Goal: Task Accomplishment & Management: Use online tool/utility

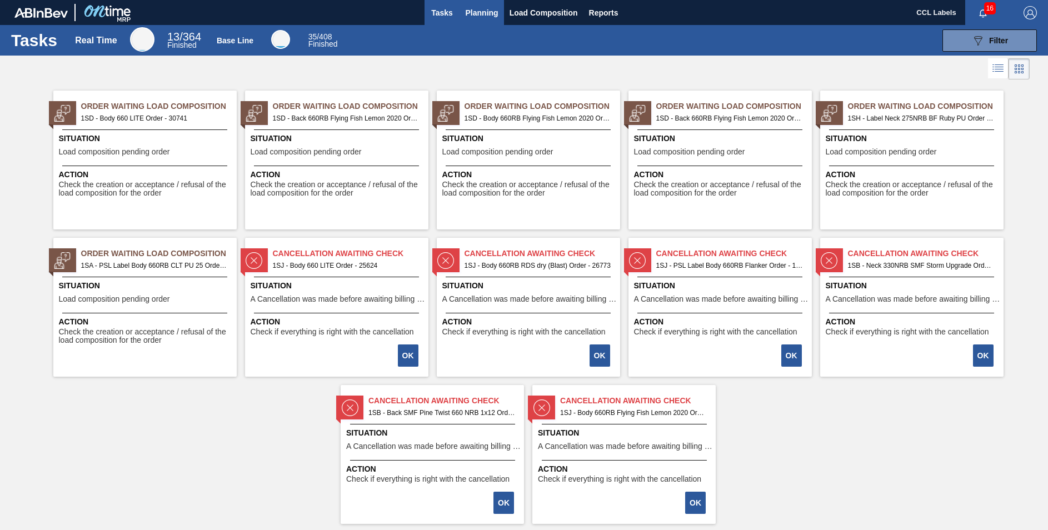
click at [470, 3] on button "Planning" at bounding box center [482, 12] width 44 height 25
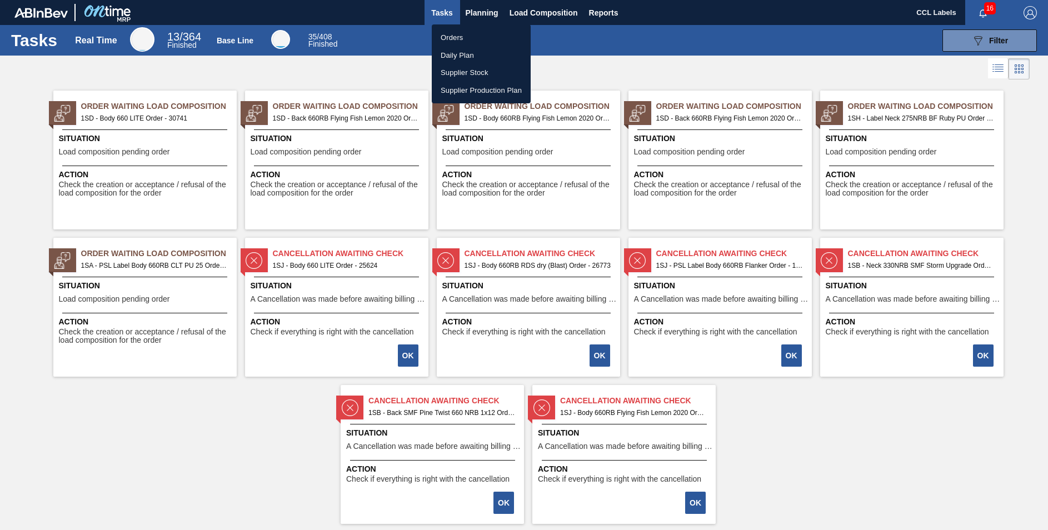
drag, startPoint x: 456, startPoint y: 43, endPoint x: 554, endPoint y: 81, distance: 105.2
click at [456, 43] on li "Orders" at bounding box center [481, 38] width 99 height 18
click at [454, 37] on li "Orders" at bounding box center [481, 38] width 99 height 18
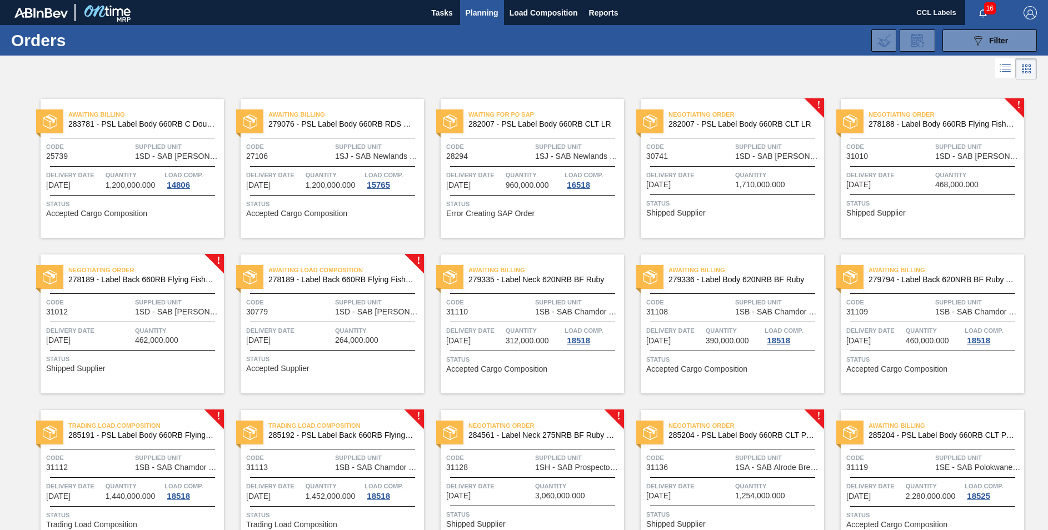
scroll to position [216, 0]
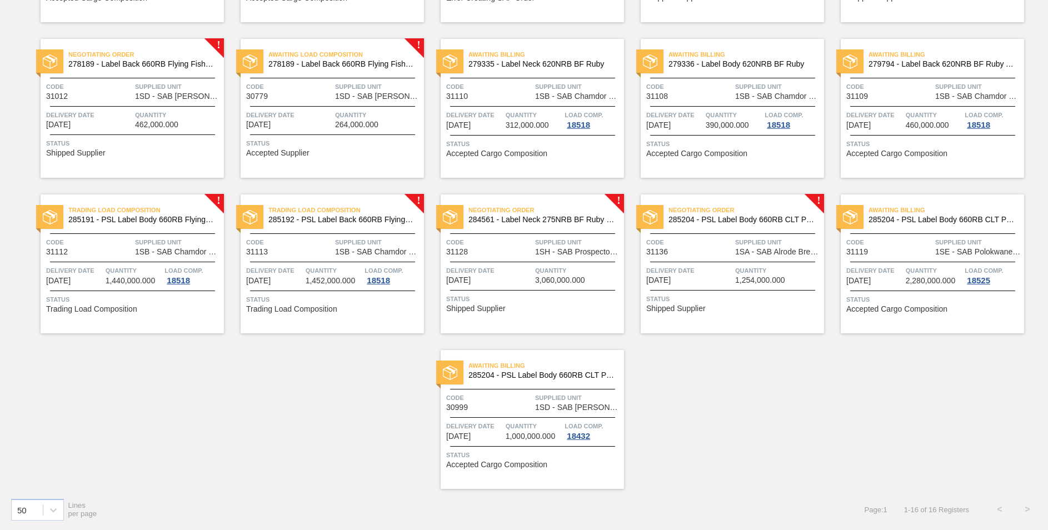
click at [698, 218] on span "285204 - PSL Label Body 660RB CLT PU 25" at bounding box center [742, 220] width 147 height 8
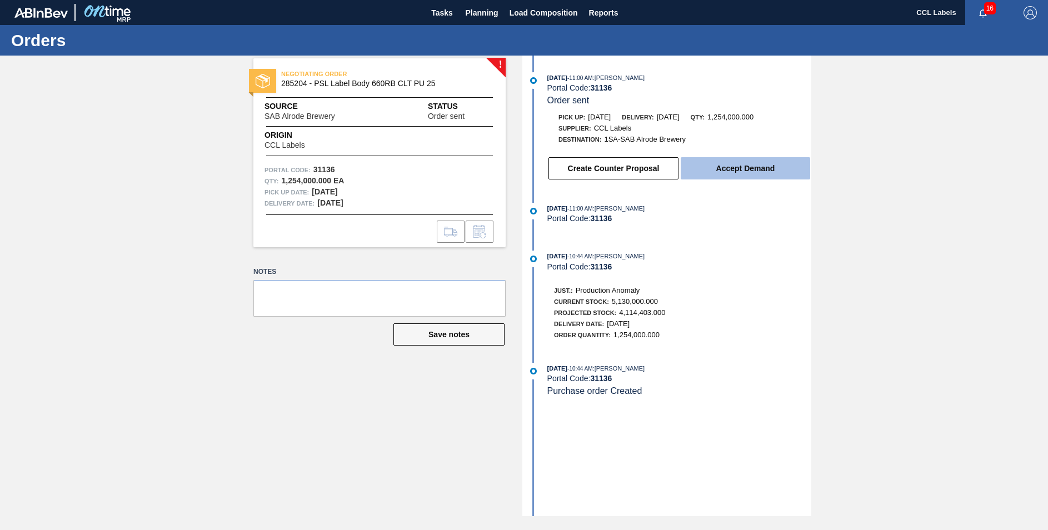
click at [719, 161] on button "Accept Demand" at bounding box center [746, 168] width 130 height 22
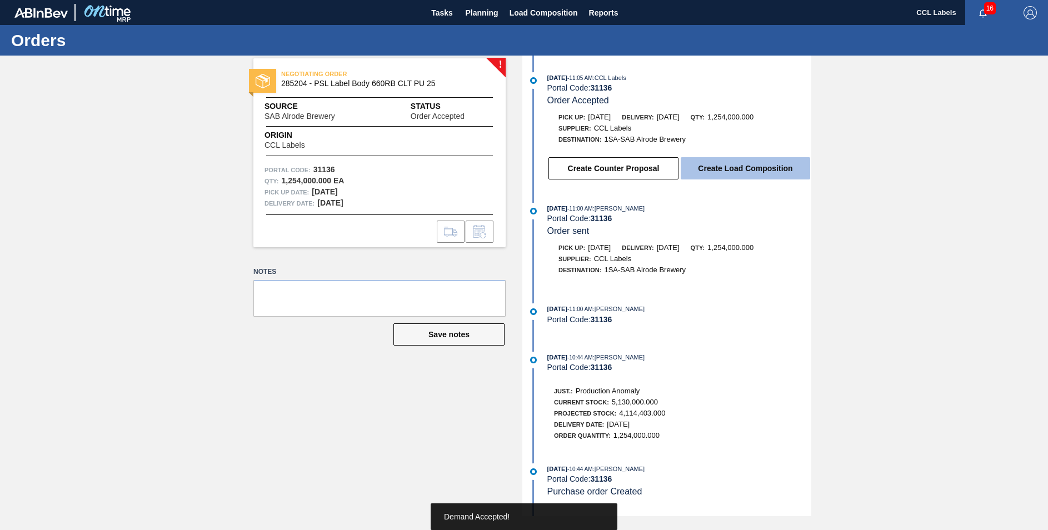
click at [738, 165] on button "Create Load Composition" at bounding box center [746, 168] width 130 height 22
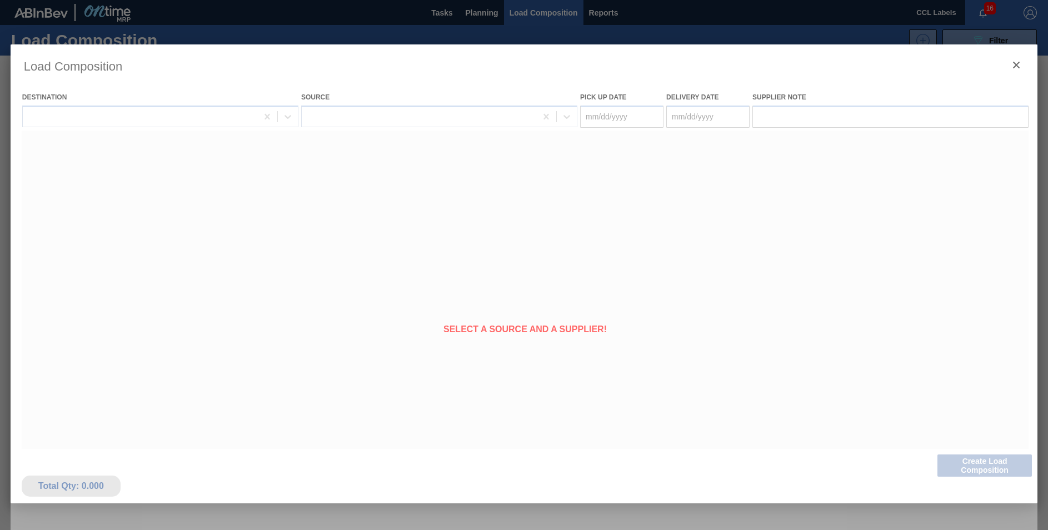
type Date "[DATE]"
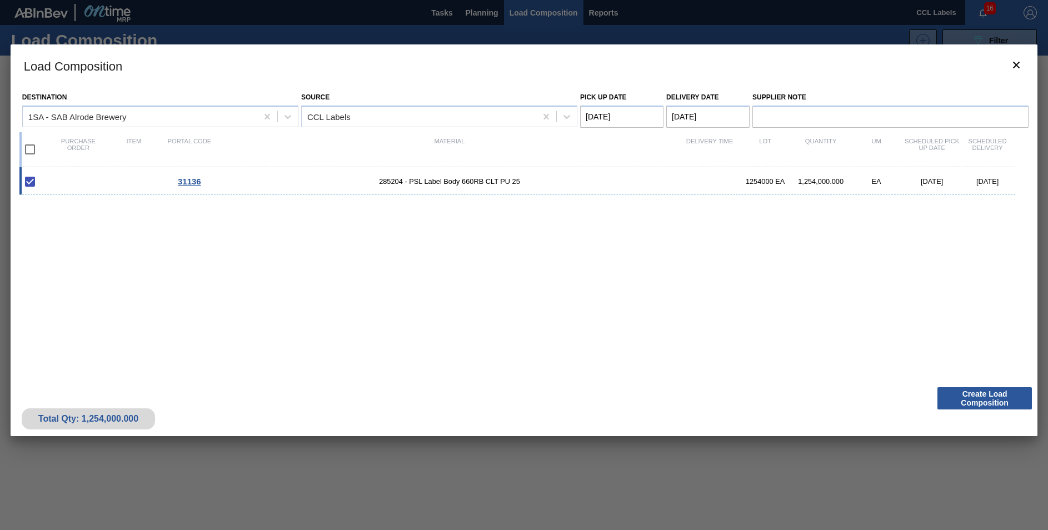
click at [684, 116] on Date "[DATE]" at bounding box center [708, 117] width 83 height 22
click at [769, 246] on div "29" at bounding box center [769, 250] width 15 height 15
type Date "[DATE]"
click at [611, 256] on div "31136 285204 - PSL Label Body 660RB CLT PU 25 1254000 EA 1,254,000.000 EA [DATE…" at bounding box center [521, 268] width 1005 height 202
click at [26, 148] on input "checkbox" at bounding box center [29, 149] width 23 height 23
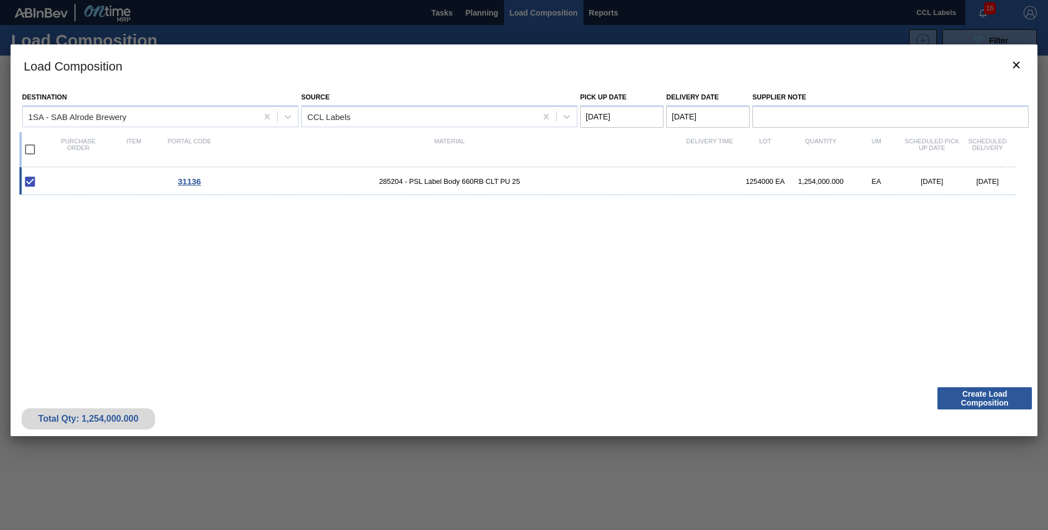
checkbox input "true"
type Date "[DATE]"
click at [993, 402] on button "Create Load Composition" at bounding box center [985, 398] width 95 height 22
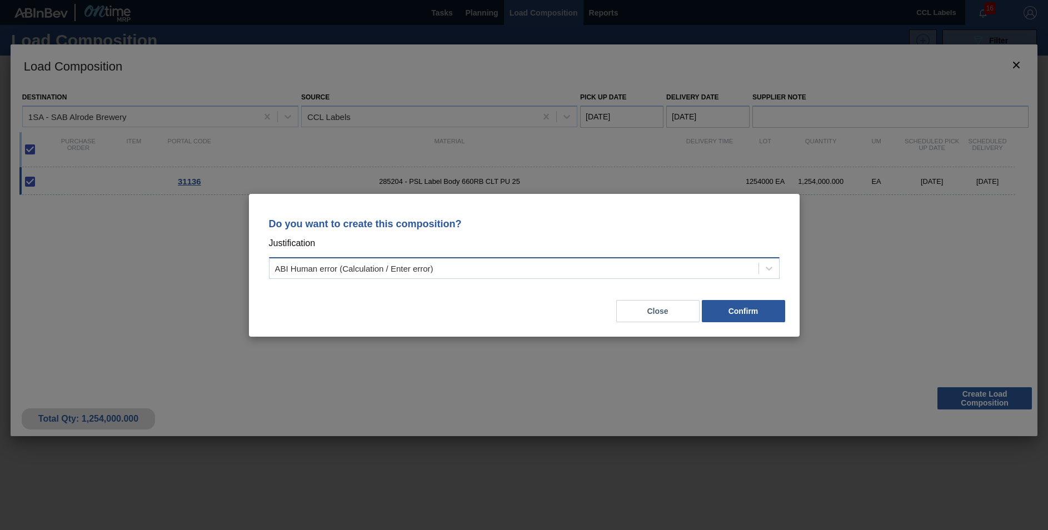
click at [513, 279] on div "ABI Human error (Calculation / Enter error)" at bounding box center [524, 268] width 511 height 22
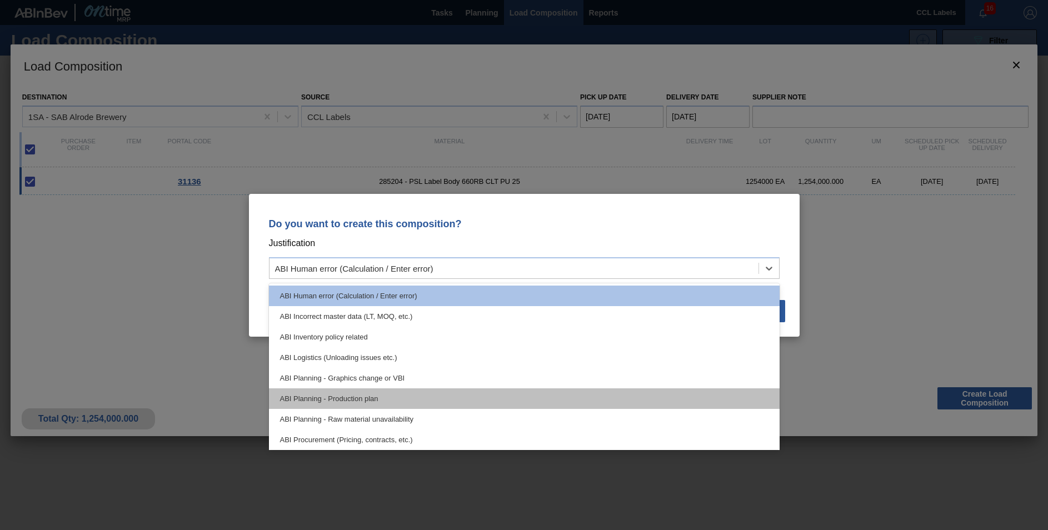
click at [367, 397] on div "ABI Planning - Production plan" at bounding box center [524, 399] width 511 height 21
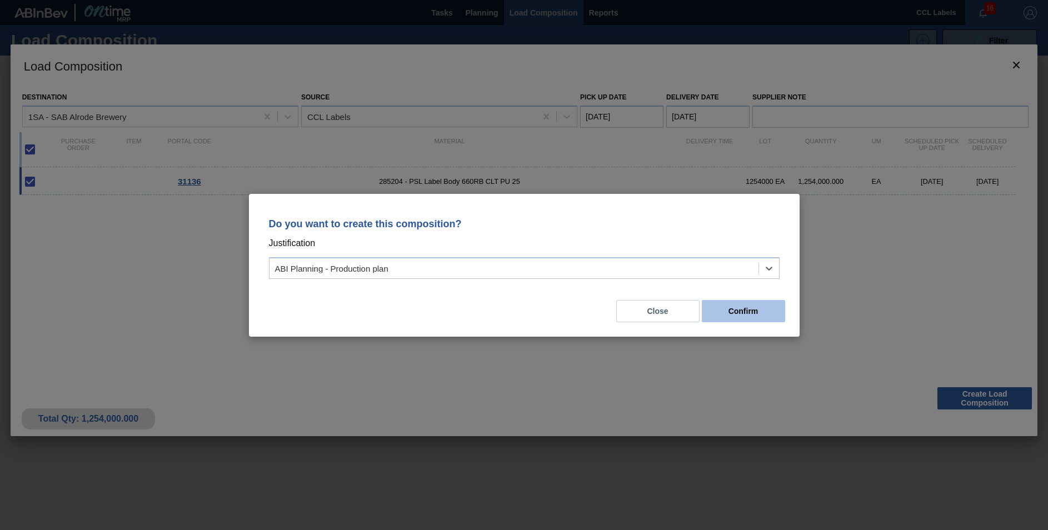
click at [732, 307] on button "Confirm" at bounding box center [743, 311] width 83 height 22
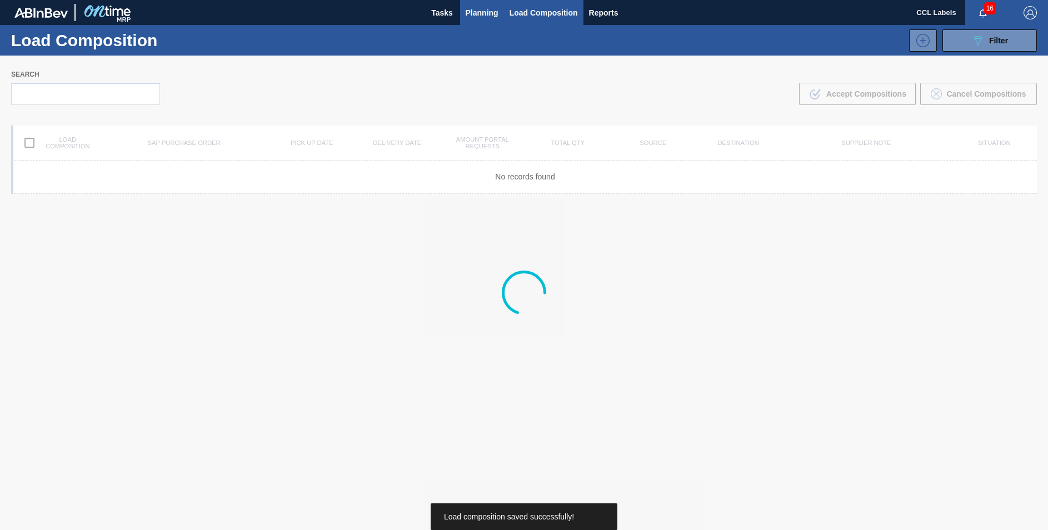
click at [477, 8] on span "Planning" at bounding box center [482, 12] width 33 height 13
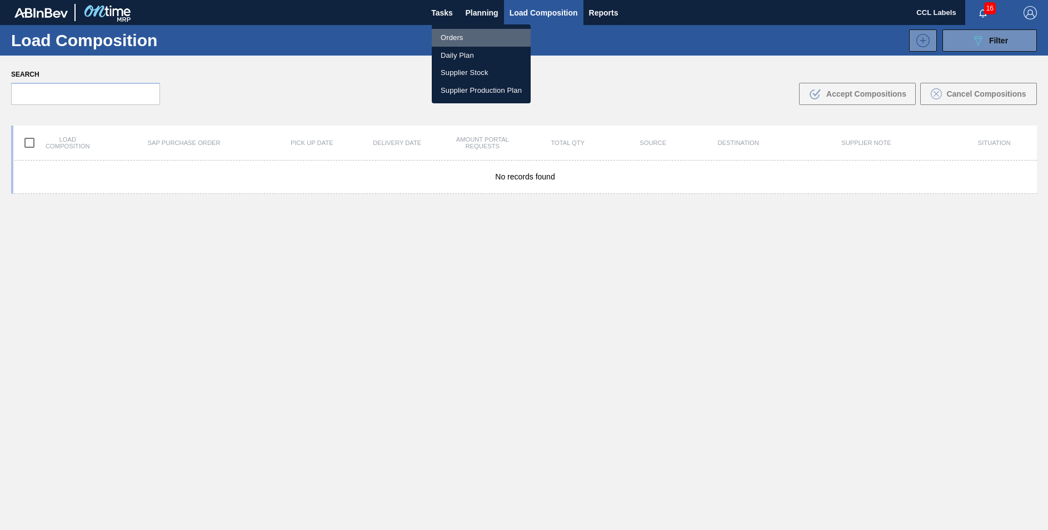
click at [448, 36] on li "Orders" at bounding box center [481, 38] width 99 height 18
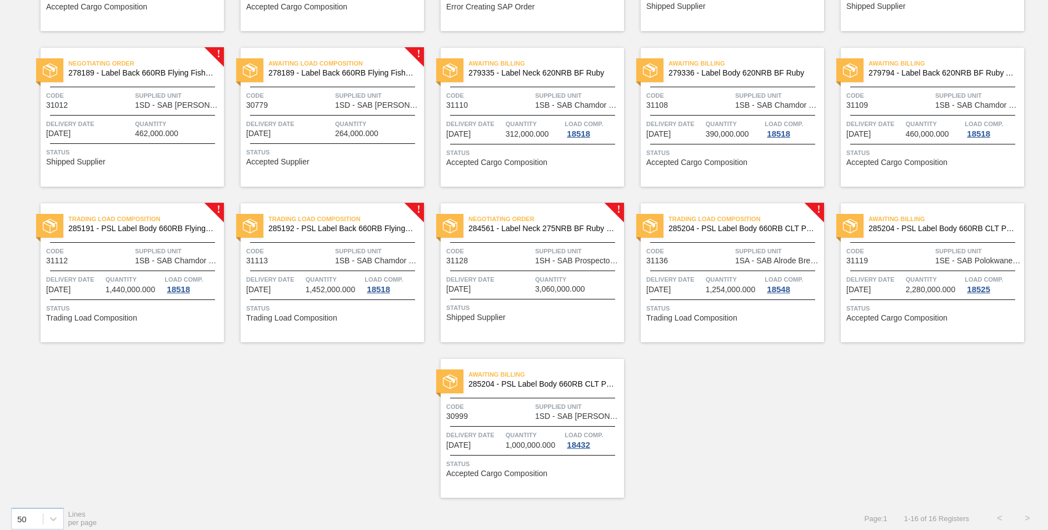
scroll to position [216, 0]
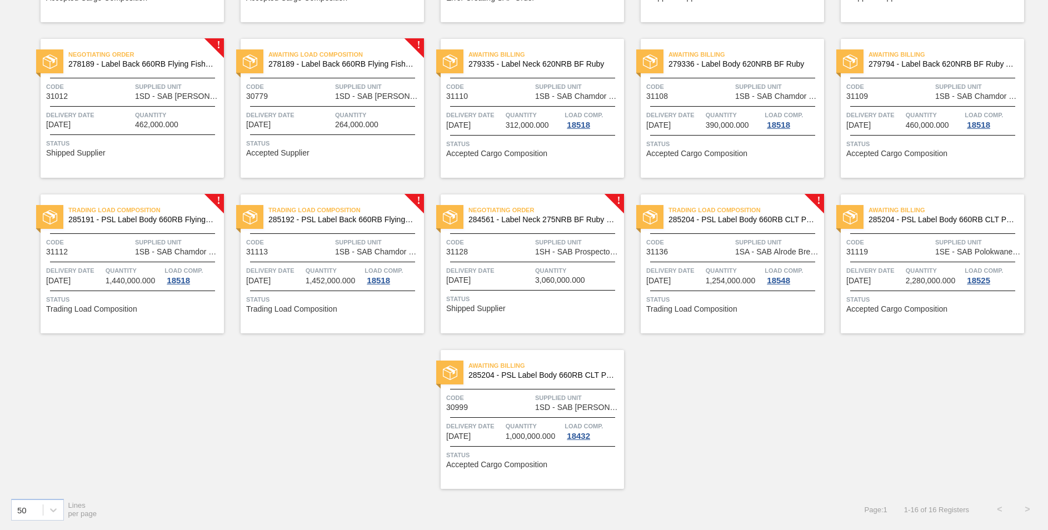
click at [527, 224] on div "Negotiating Order 284561 - Label Neck 275NRB BF Ruby PU" at bounding box center [532, 215] width 183 height 25
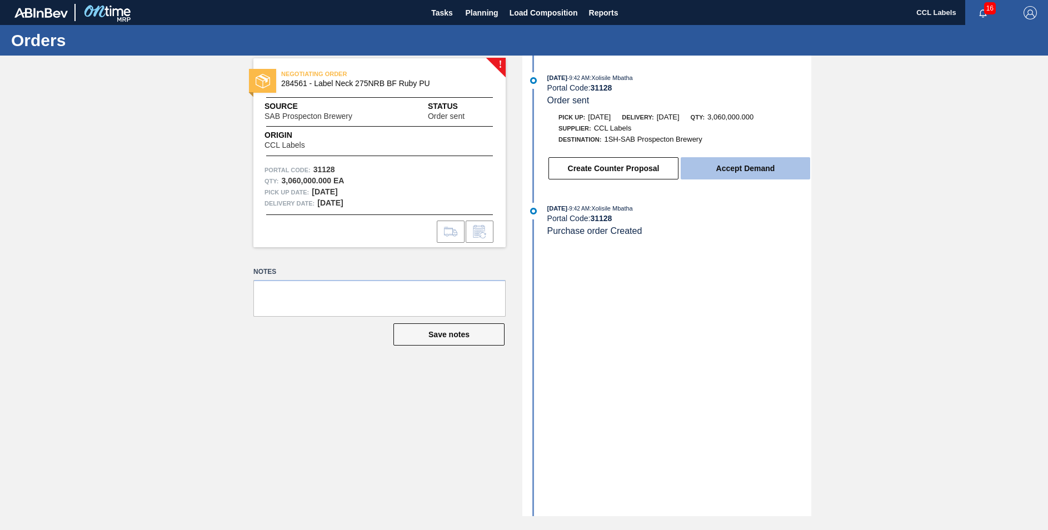
click at [747, 167] on button "Accept Demand" at bounding box center [746, 168] width 130 height 22
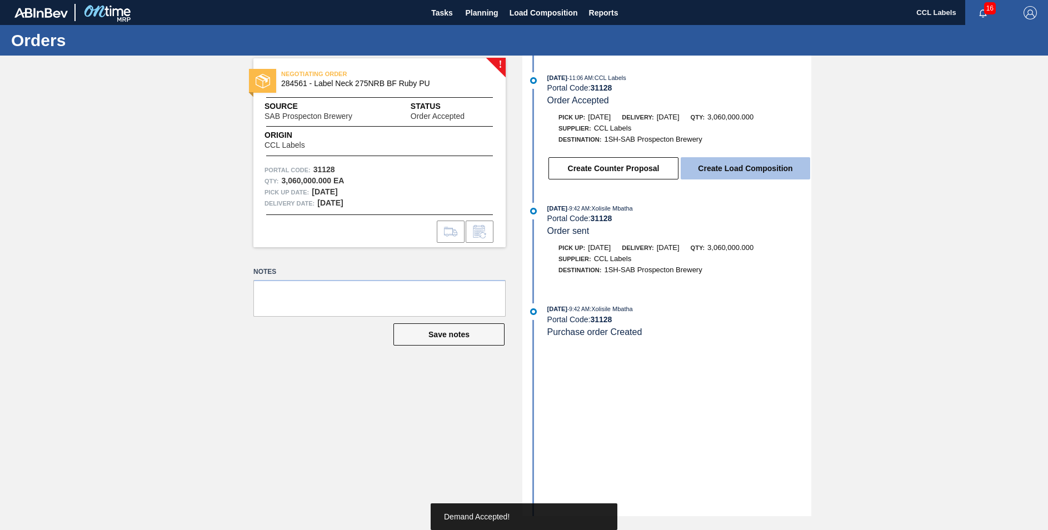
click at [754, 169] on button "Create Load Composition" at bounding box center [746, 168] width 130 height 22
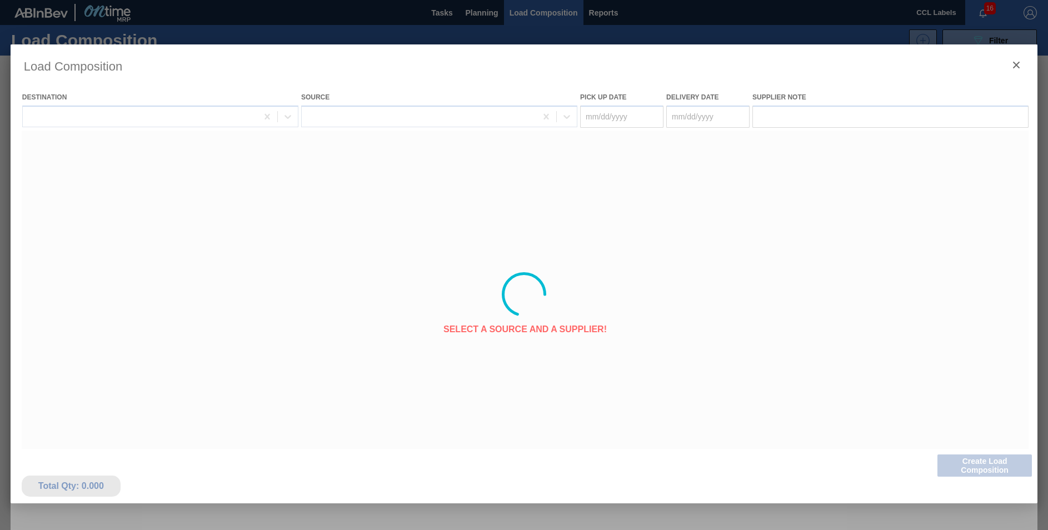
type Date "[DATE]"
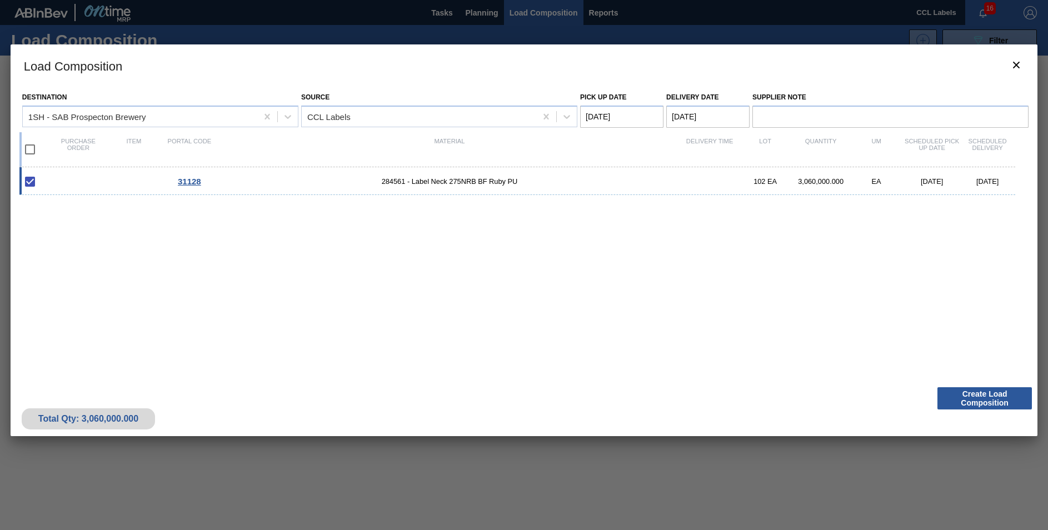
click at [686, 117] on Date "[DATE]" at bounding box center [708, 117] width 83 height 22
click at [689, 267] on div "31 1 2 3 4 5 6" at bounding box center [733, 269] width 126 height 18
click at [698, 274] on div "1" at bounding box center [697, 269] width 15 height 15
type Date "[DATE]"
drag, startPoint x: 683, startPoint y: 272, endPoint x: 818, endPoint y: 178, distance: 164.1
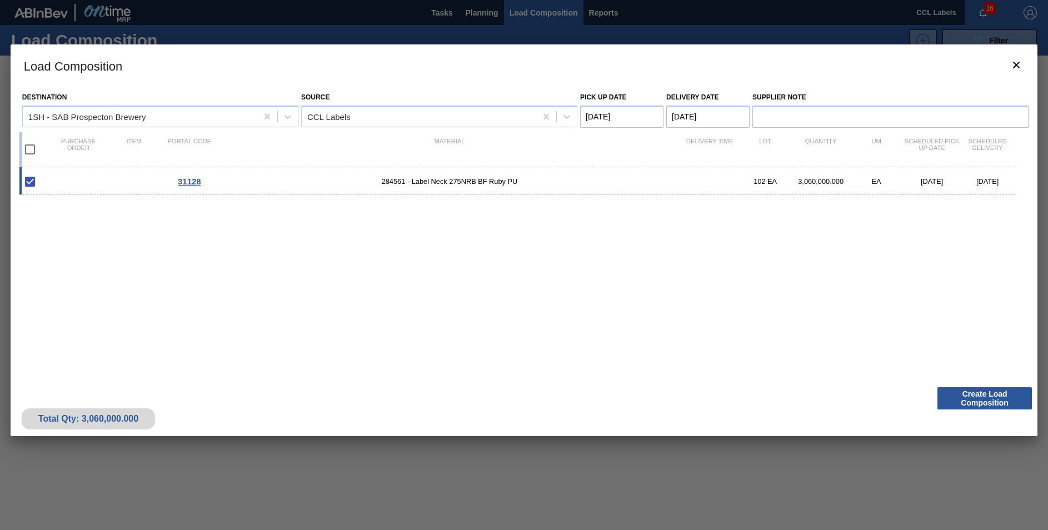
click at [691, 272] on div "31128 284561 - Label Neck 275NRB BF Ruby PU 102 EA 3,060,000.000 EA [DATE] [DAT…" at bounding box center [521, 268] width 1005 height 202
drag, startPoint x: 30, startPoint y: 150, endPoint x: 215, endPoint y: 212, distance: 195.0
click at [31, 150] on input "checkbox" at bounding box center [29, 149] width 23 height 23
checkbox input "true"
type Date "[DATE]"
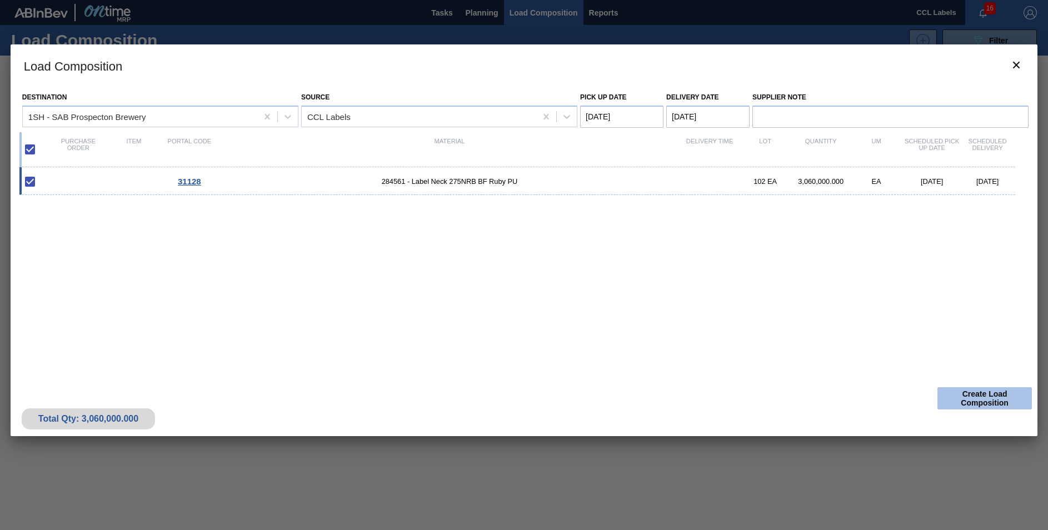
click at [959, 398] on button "Create Load Composition" at bounding box center [985, 398] width 95 height 22
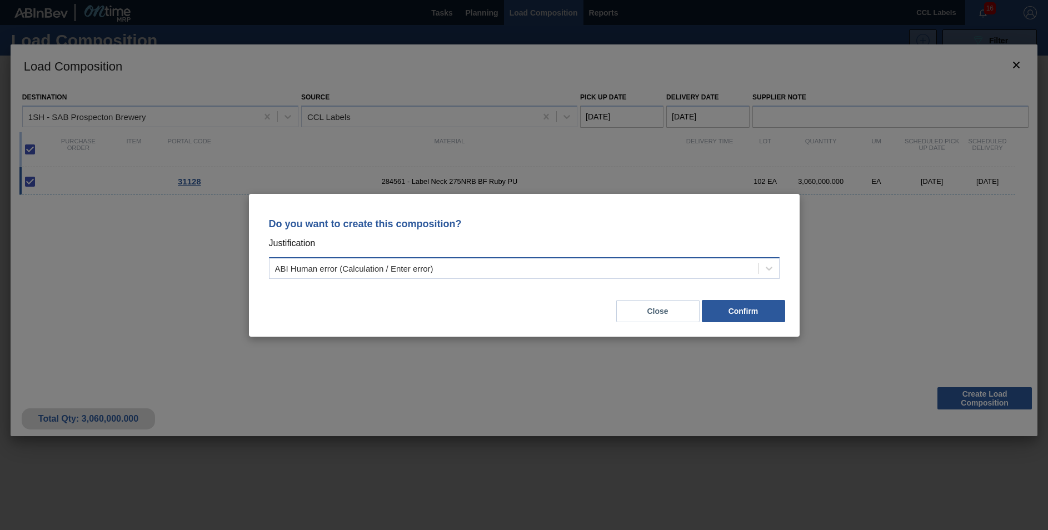
click at [503, 273] on div "ABI Human error (Calculation / Enter error)" at bounding box center [514, 268] width 489 height 16
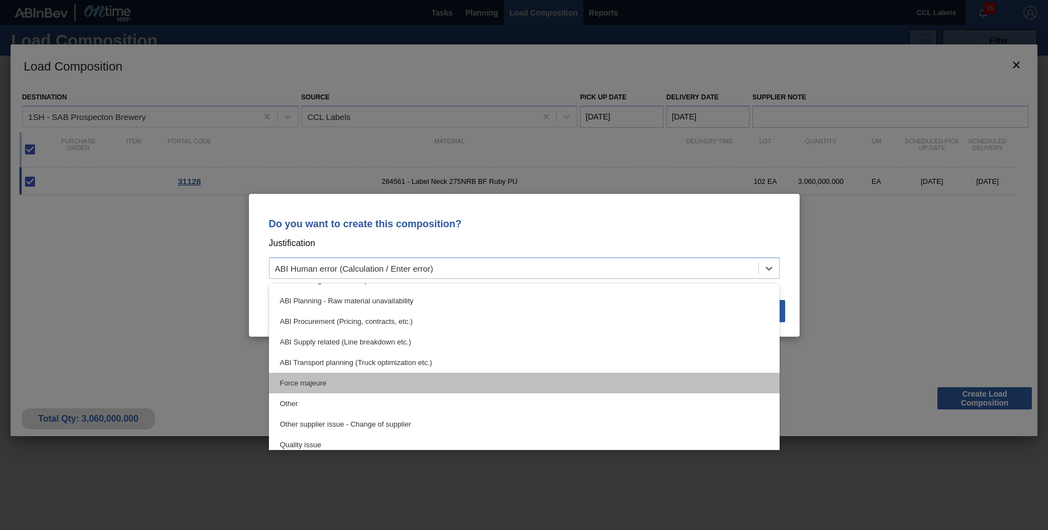
scroll to position [97, 0]
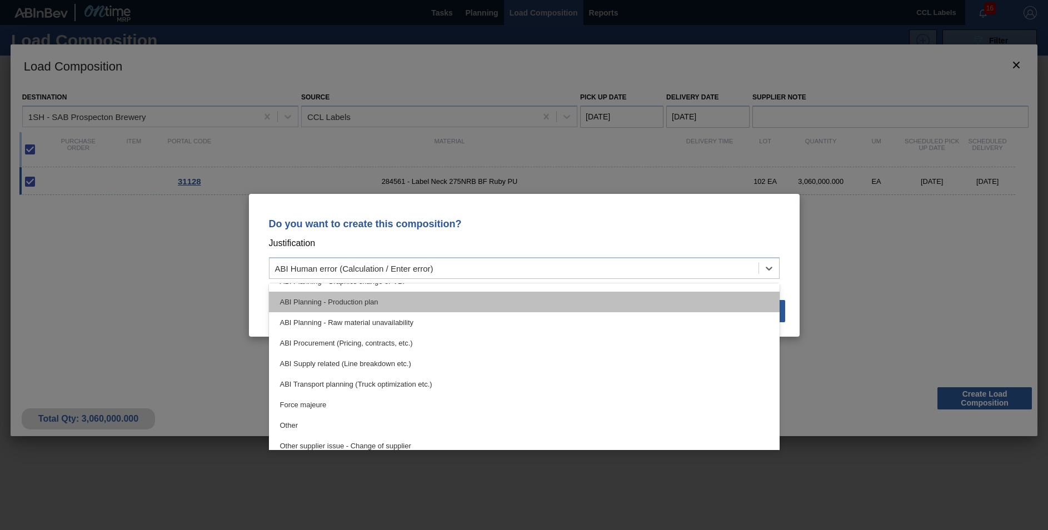
drag, startPoint x: 370, startPoint y: 303, endPoint x: 475, endPoint y: 316, distance: 105.8
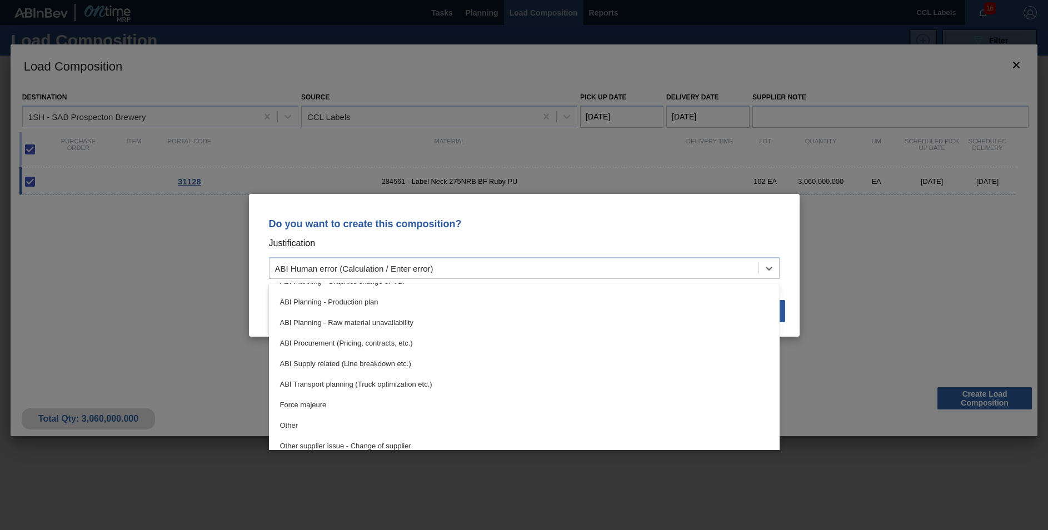
click at [370, 303] on div "ABI Planning - Production plan" at bounding box center [524, 302] width 511 height 21
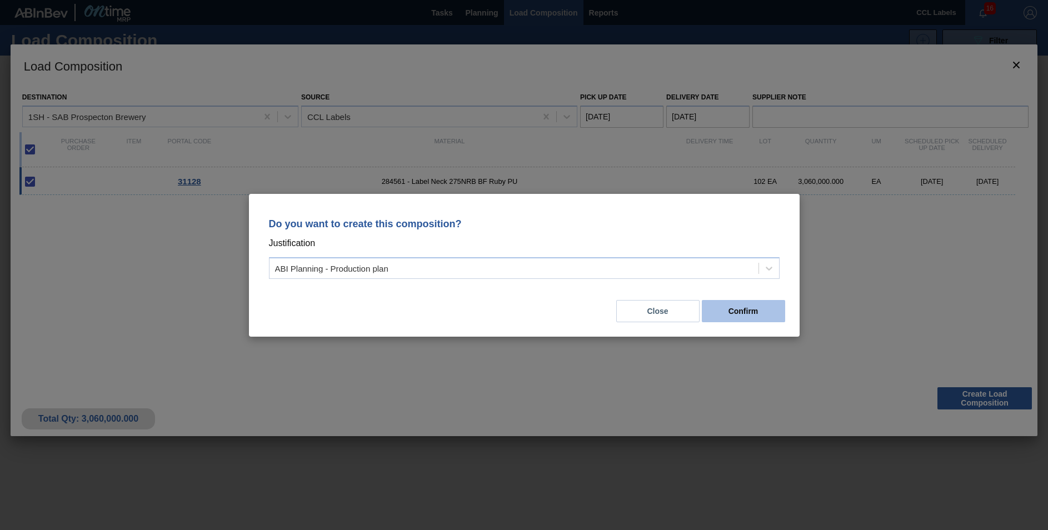
click at [765, 316] on button "Confirm" at bounding box center [743, 311] width 83 height 22
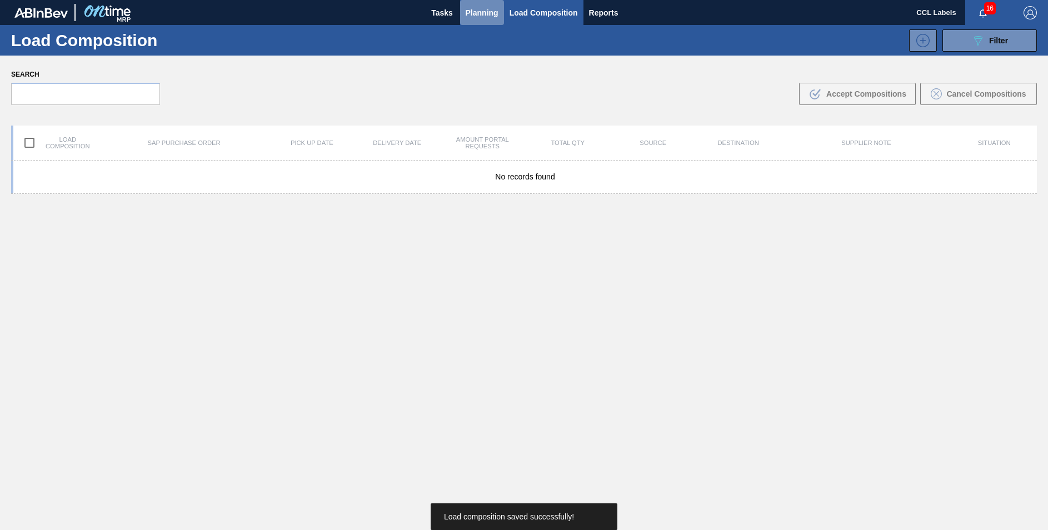
click at [477, 16] on span "Planning" at bounding box center [482, 12] width 33 height 13
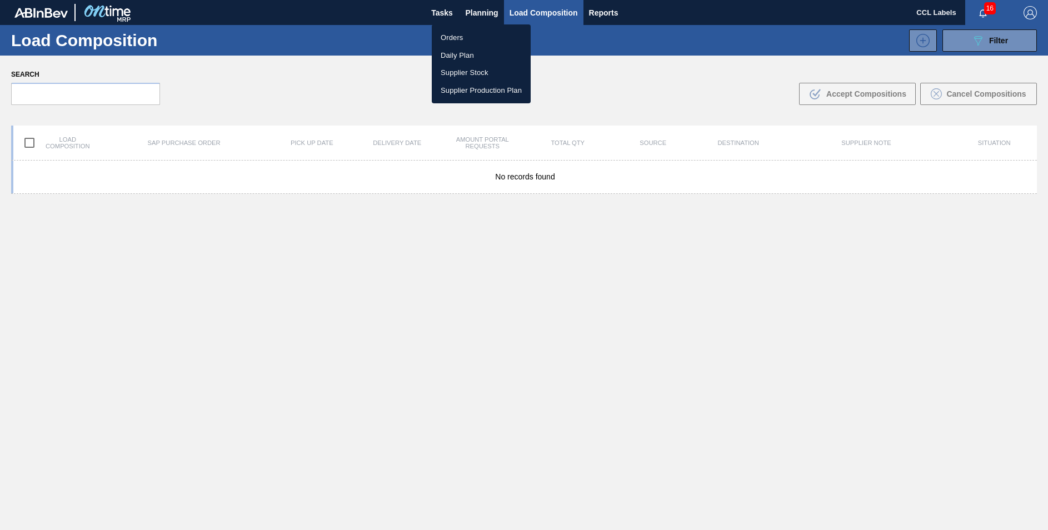
drag, startPoint x: 449, startPoint y: 30, endPoint x: 736, endPoint y: 246, distance: 359.2
click at [450, 30] on li "Orders" at bounding box center [481, 38] width 99 height 18
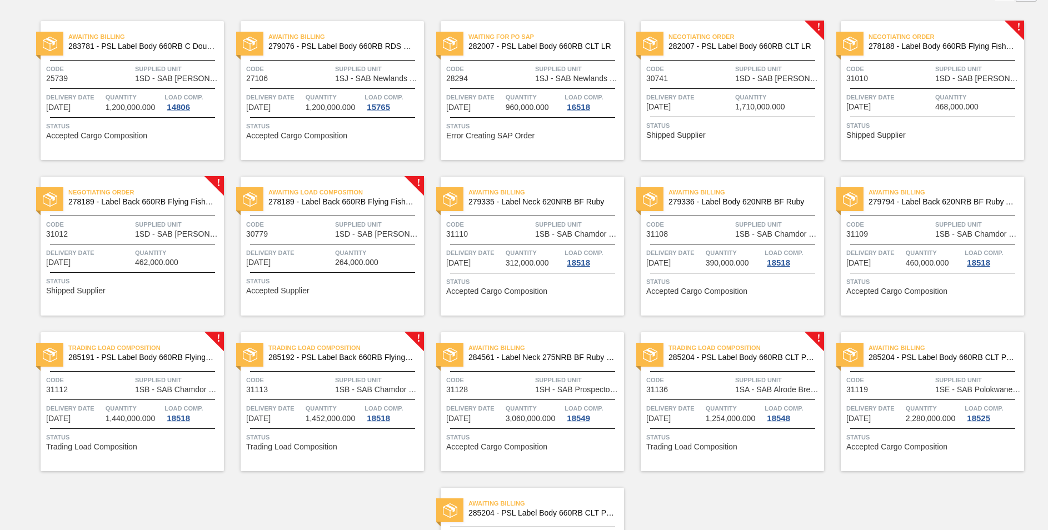
scroll to position [216, 0]
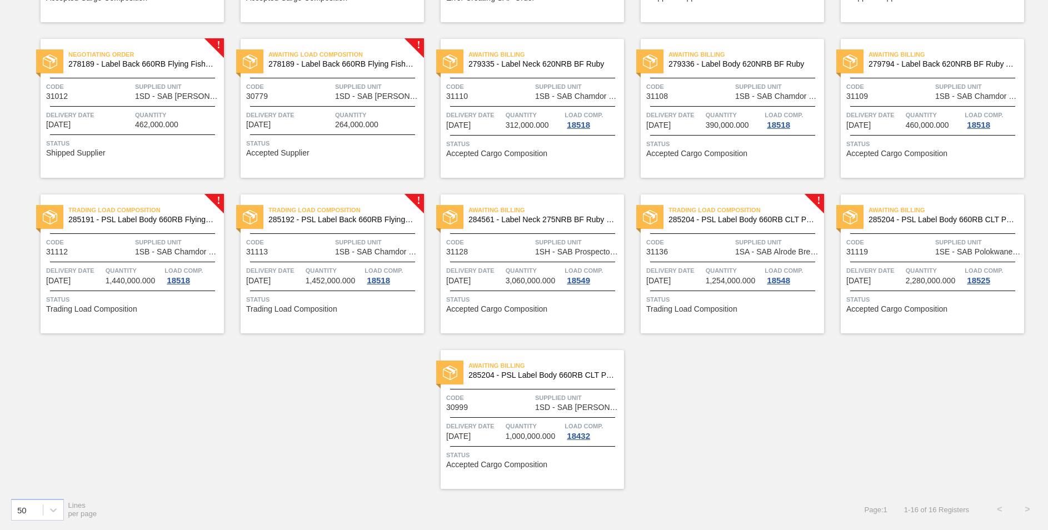
click at [738, 212] on span "Trading Load Composition" at bounding box center [747, 210] width 156 height 11
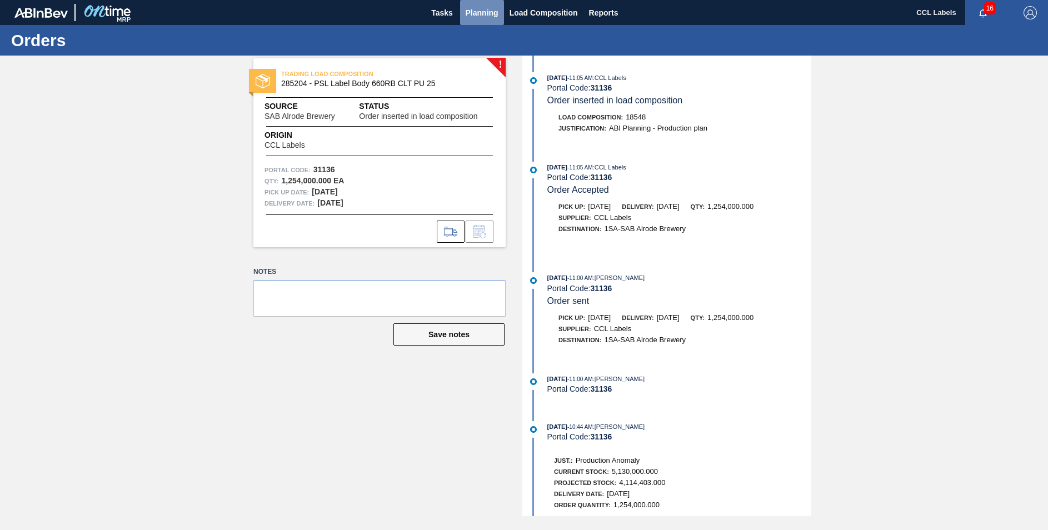
click at [489, 11] on span "Planning" at bounding box center [482, 12] width 33 height 13
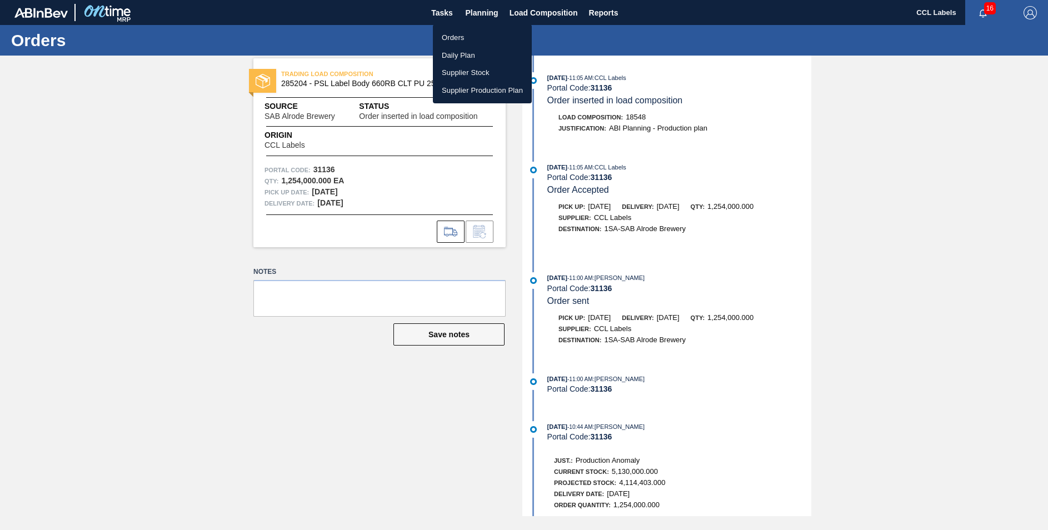
click at [466, 34] on li "Orders" at bounding box center [482, 38] width 99 height 18
